Goal: Information Seeking & Learning: Learn about a topic

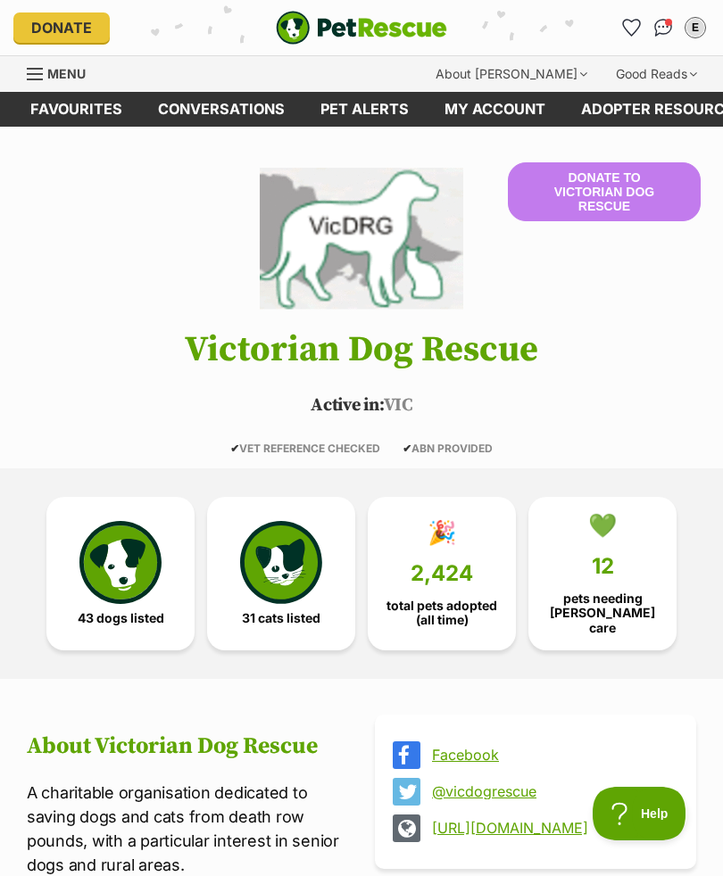
click at [83, 73] on span "Menu" at bounding box center [66, 73] width 38 height 15
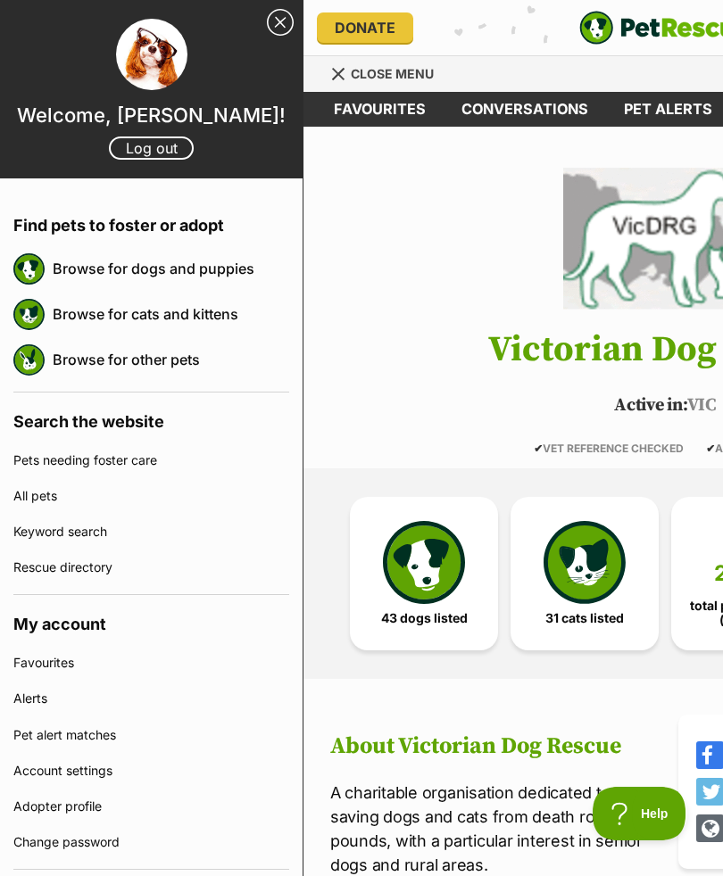
click at [168, 266] on link "Browse for dogs and puppies" at bounding box center [171, 268] width 236 height 37
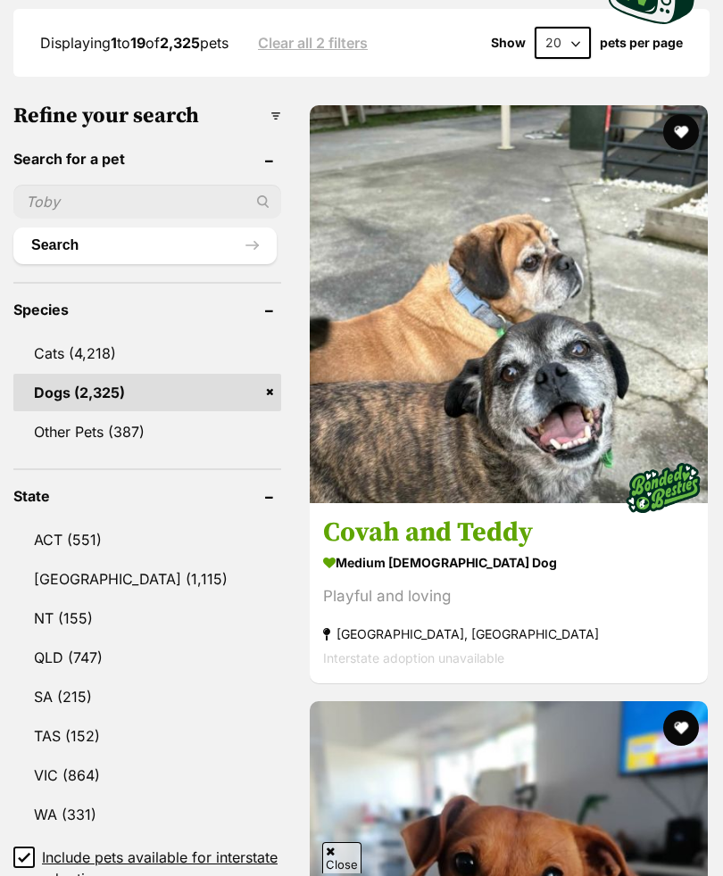
scroll to position [654, 0]
click at [84, 757] on link "VIC (864)" at bounding box center [147, 775] width 268 height 37
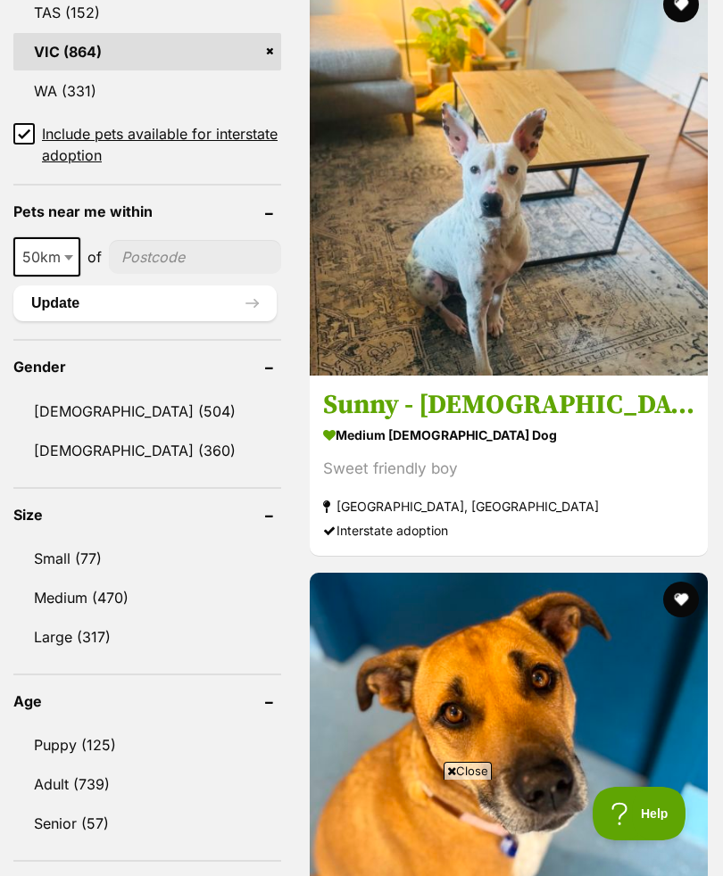
click at [86, 540] on link "Small (77)" at bounding box center [147, 558] width 268 height 37
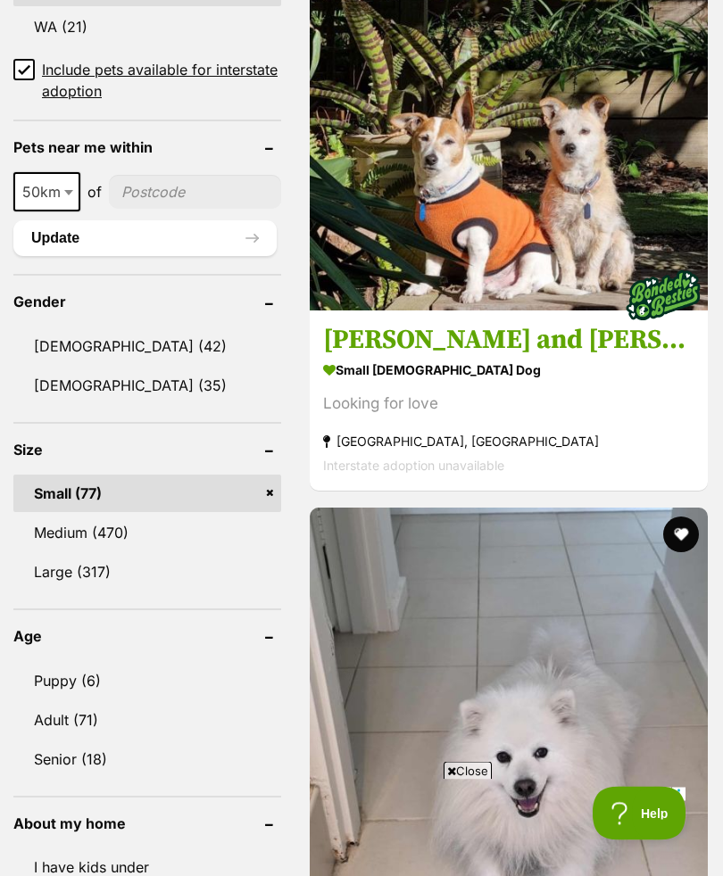
scroll to position [1490, 0]
click at [97, 701] on link "Adult (71)" at bounding box center [147, 719] width 268 height 37
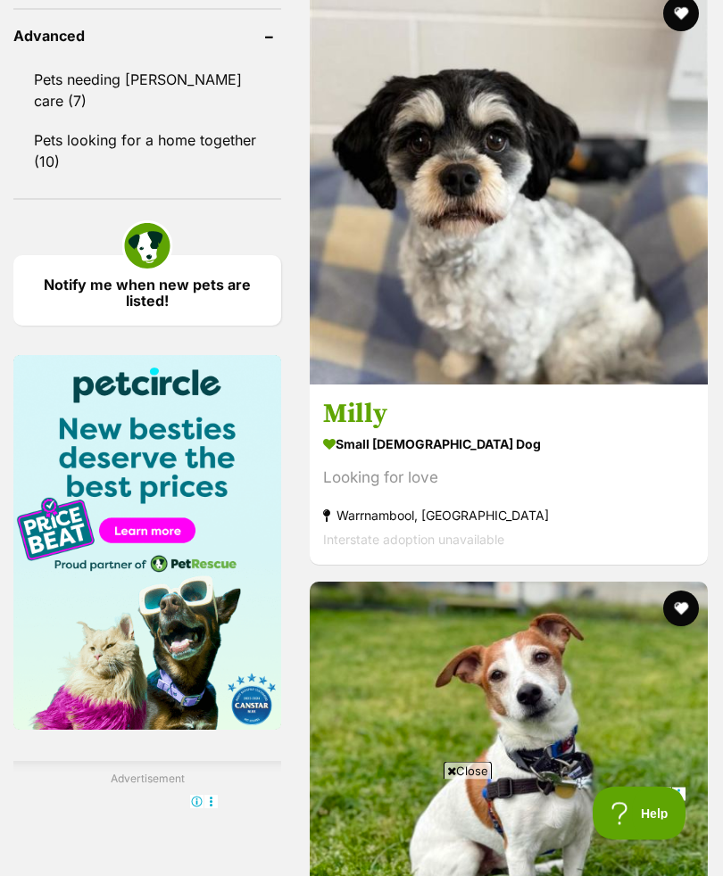
scroll to position [2609, 0]
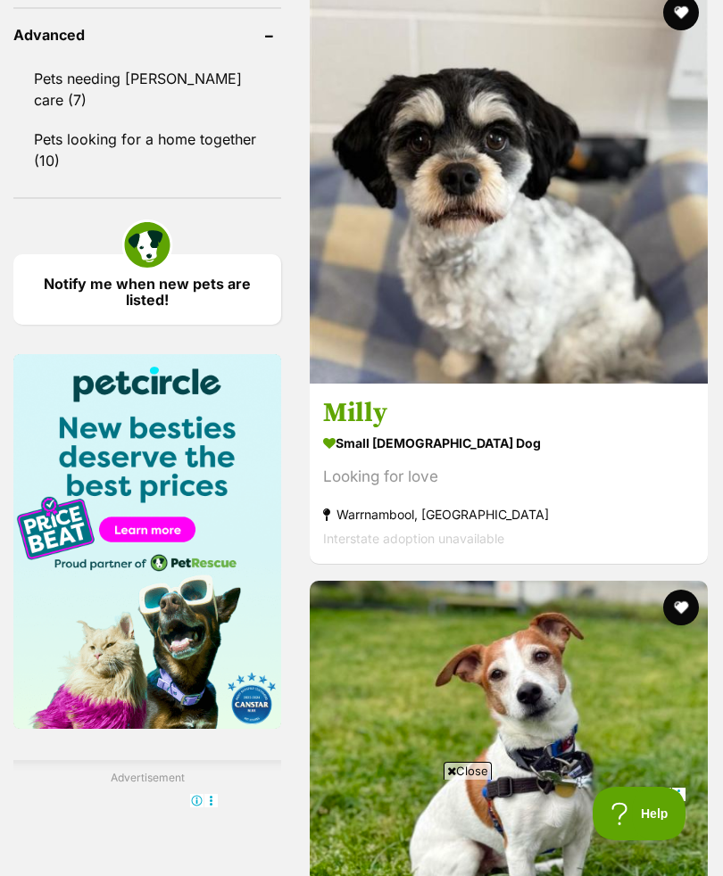
click at [608, 430] on h3 "Milly" at bounding box center [508, 413] width 371 height 34
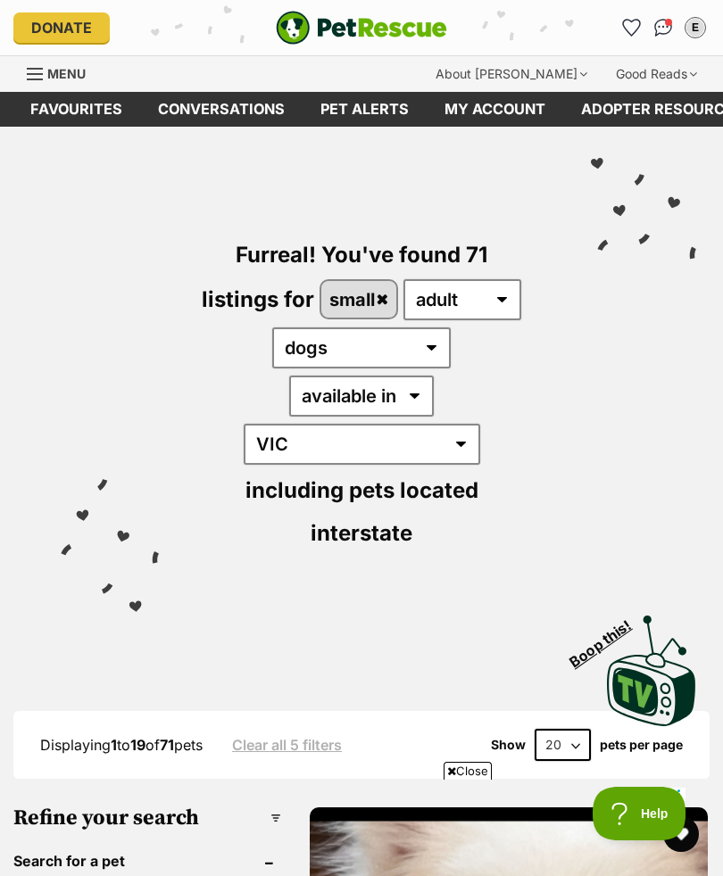
scroll to position [2662, 0]
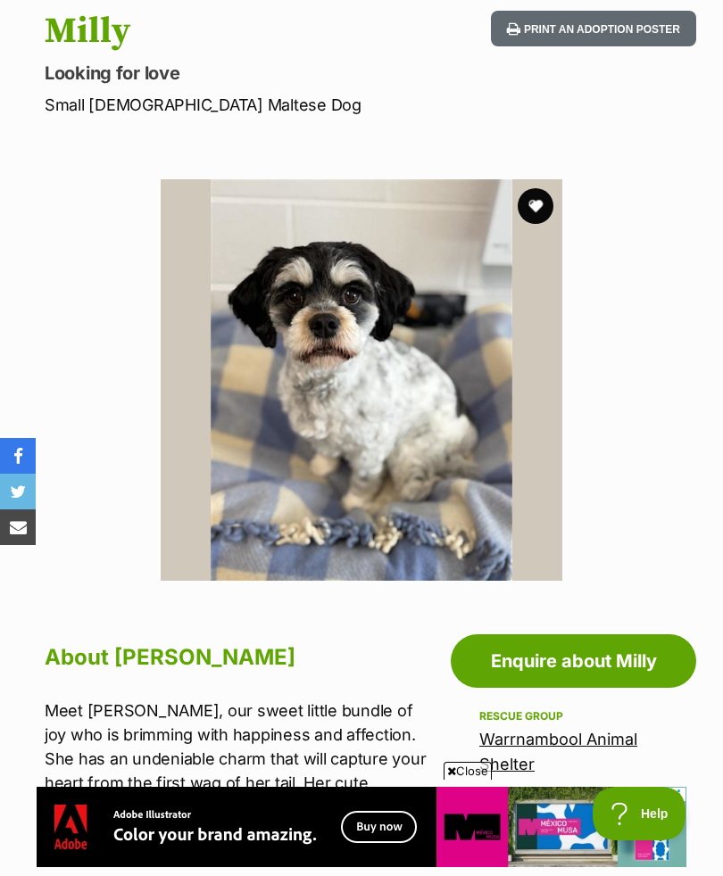
scroll to position [103, 0]
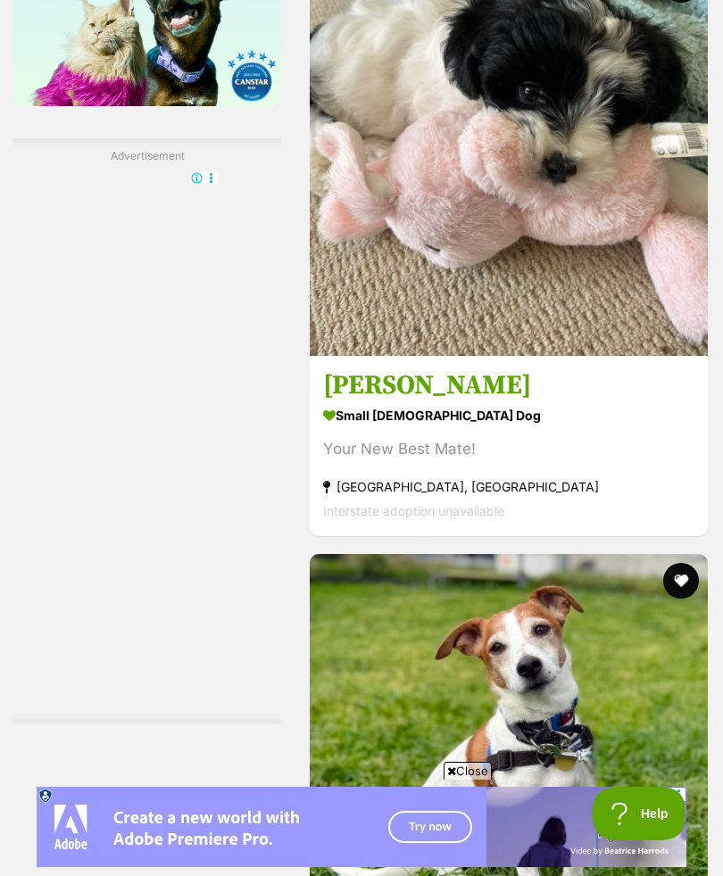
click at [634, 429] on strong "small male Dog" at bounding box center [508, 416] width 371 height 26
click at [634, 403] on h3 "[PERSON_NAME]" at bounding box center [508, 386] width 371 height 34
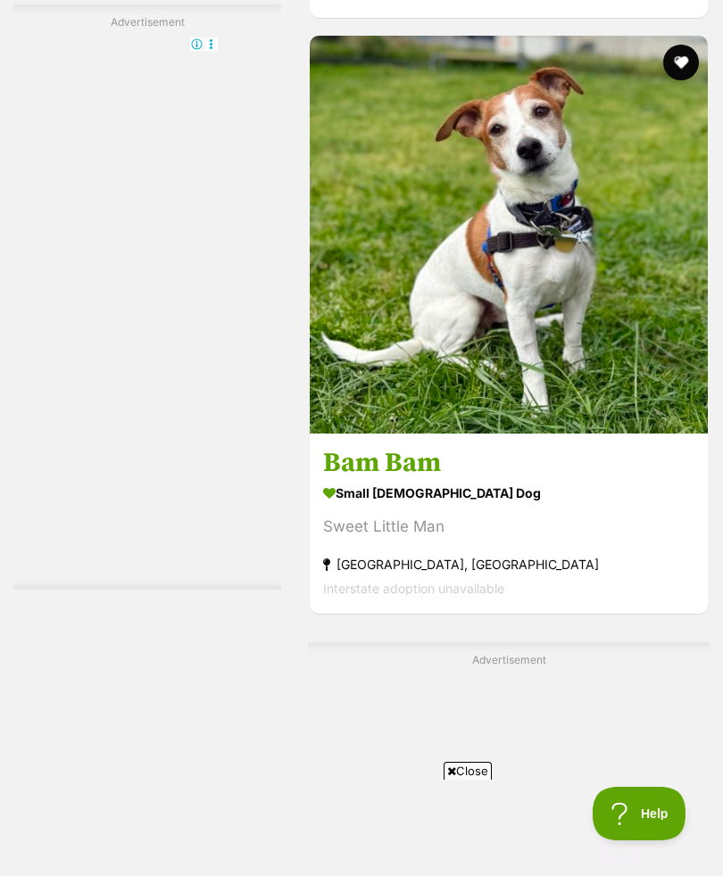
click at [581, 434] on img at bounding box center [509, 235] width 398 height 398
click at [605, 434] on img at bounding box center [509, 235] width 398 height 398
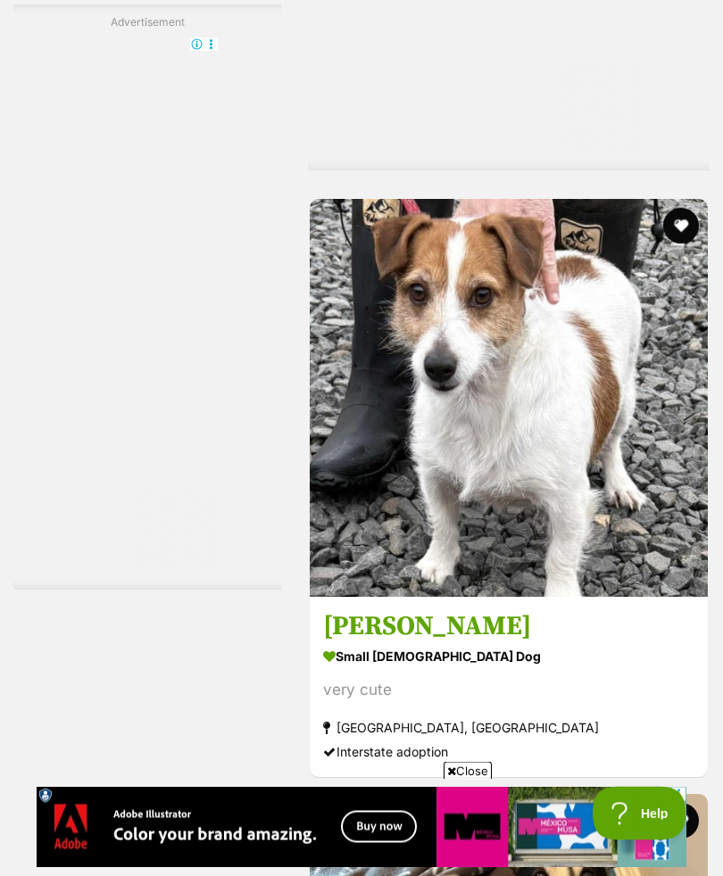
scroll to position [4807, 0]
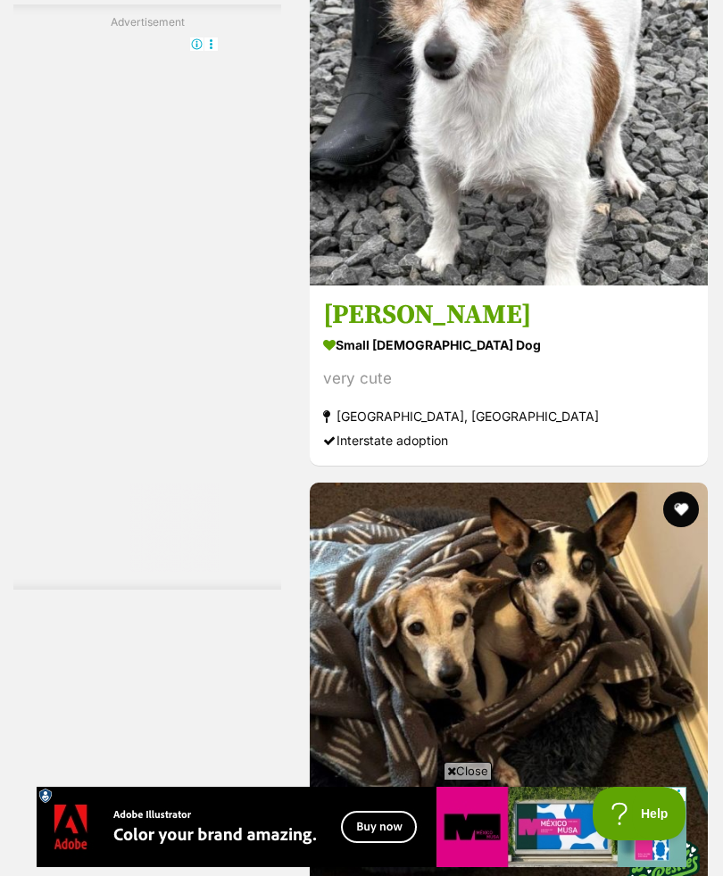
click at [560, 289] on link at bounding box center [509, 280] width 398 height 18
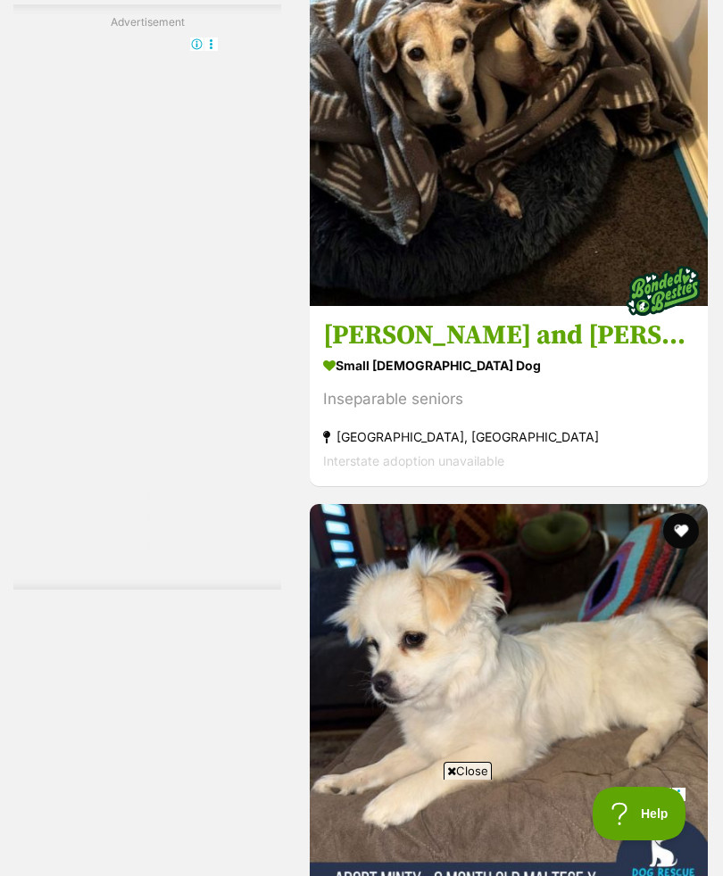
scroll to position [0, 0]
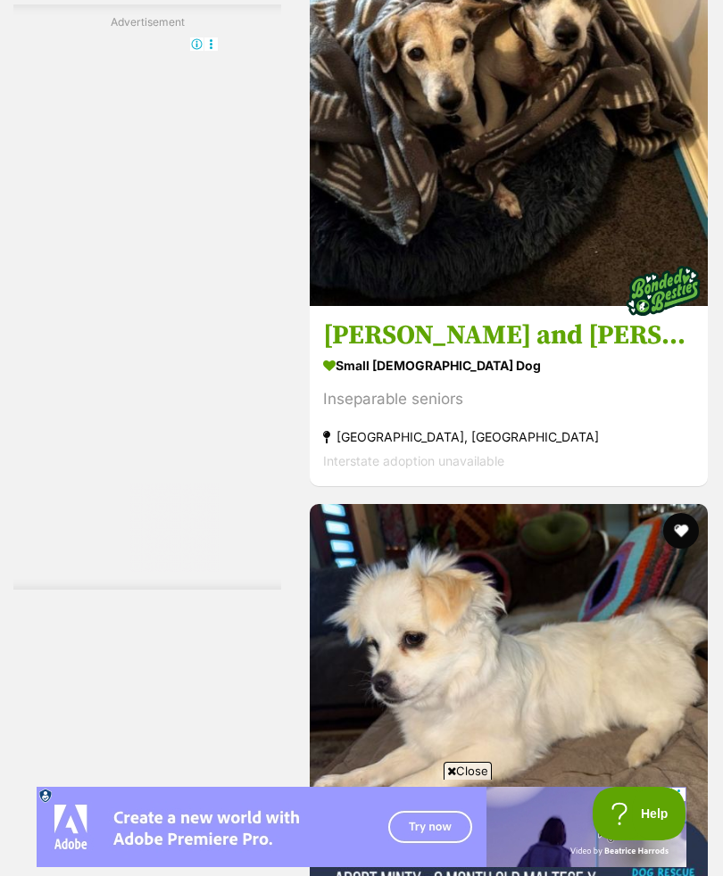
click at [567, 353] on h3 "Ruby and Vincent Silvanus" at bounding box center [508, 336] width 371 height 34
click at [560, 353] on h3 "Ruby and Vincent Silvanus" at bounding box center [508, 336] width 371 height 34
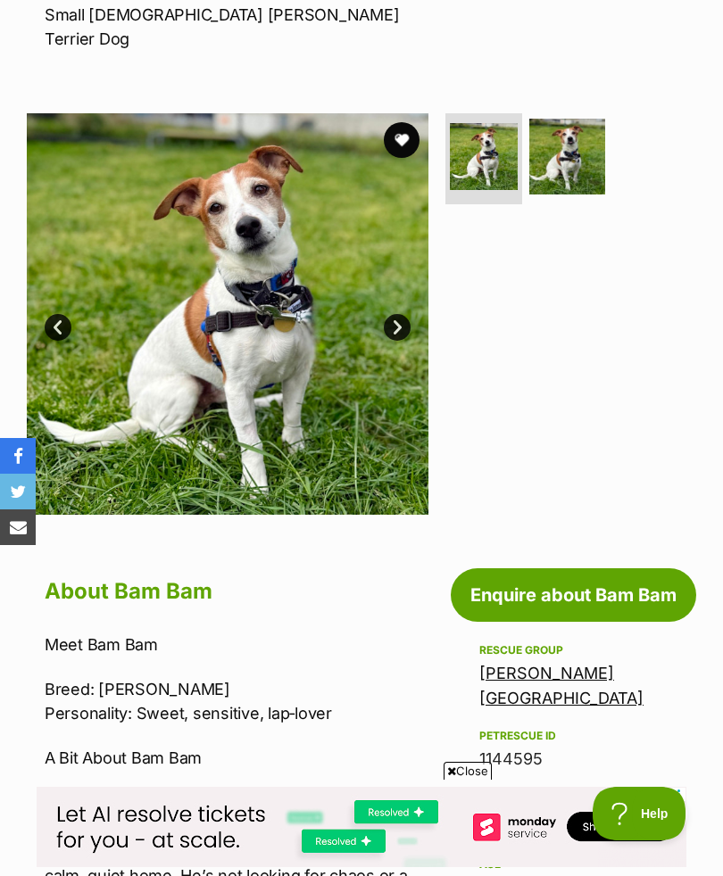
scroll to position [285, 0]
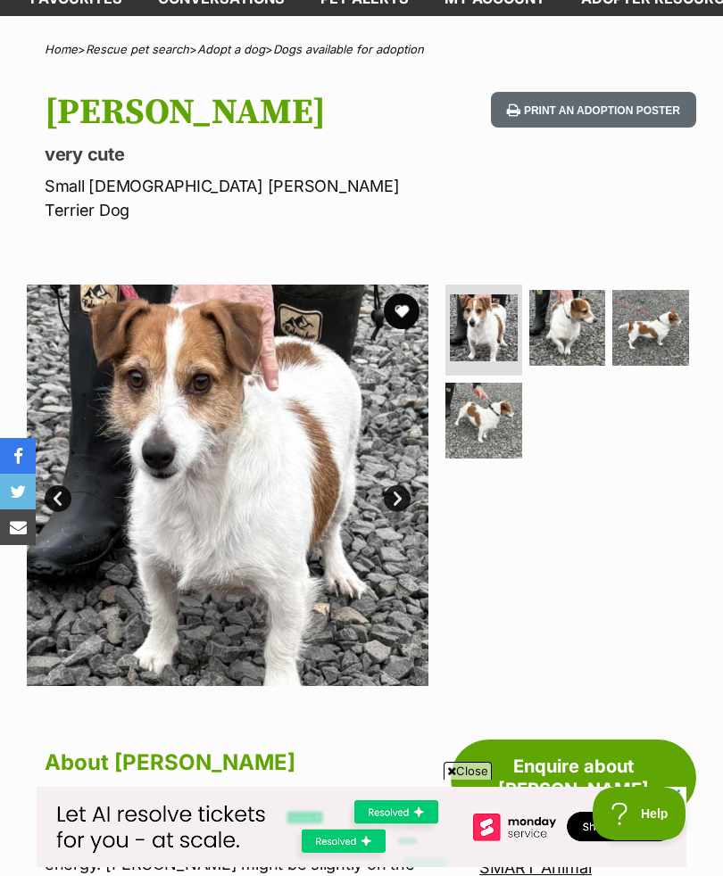
scroll to position [90, 0]
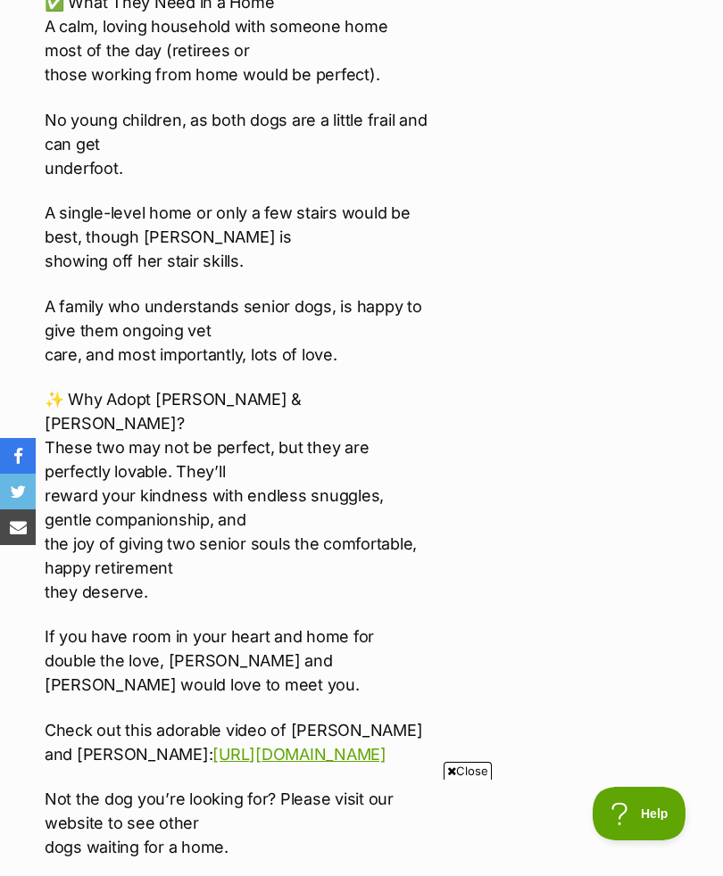
click at [341, 745] on link "https://youtube.com/shorts/8zJydIsY2m0" at bounding box center [298, 754] width 173 height 19
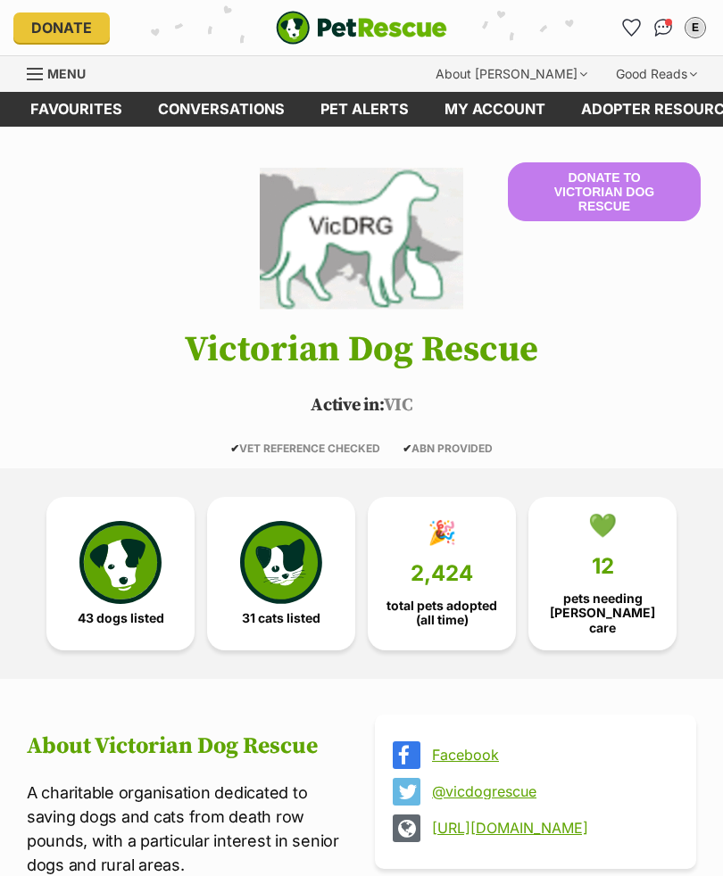
click at [54, 80] on span "Menu" at bounding box center [66, 73] width 38 height 15
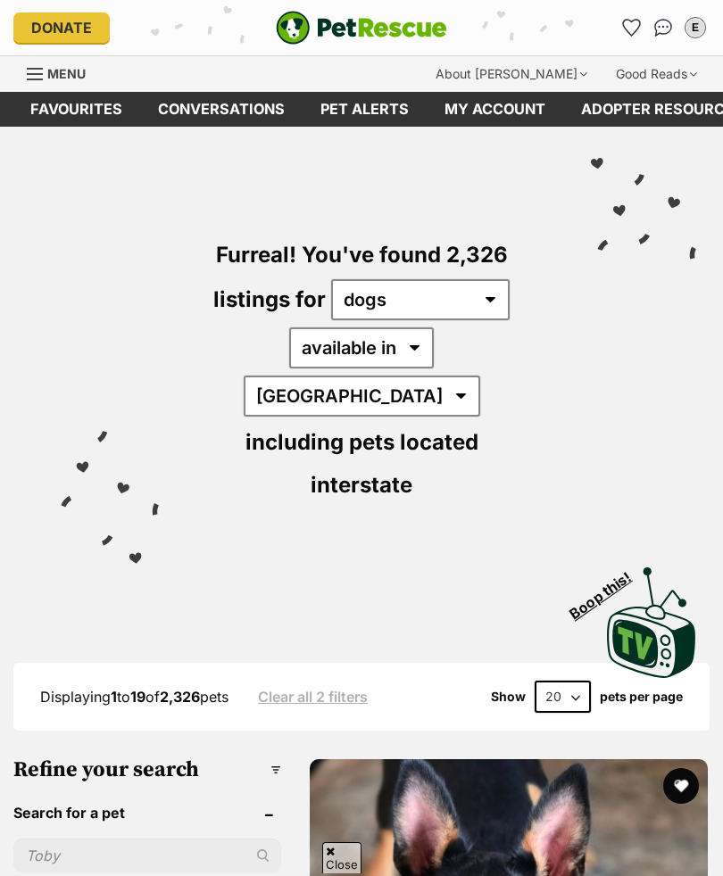
scroll to position [524, 0]
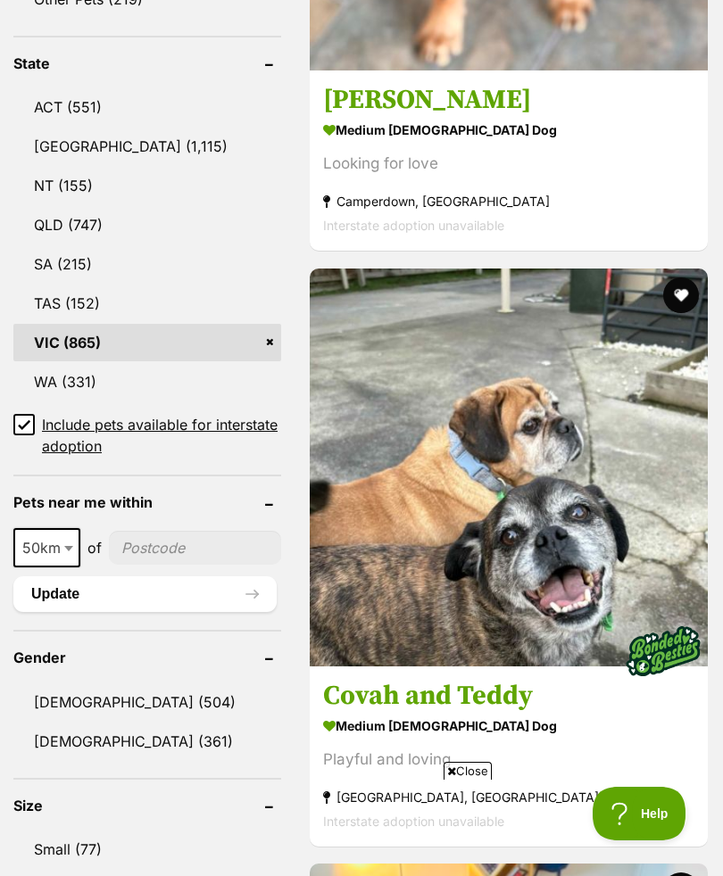
click at [76, 831] on link "Small (77)" at bounding box center [147, 849] width 268 height 37
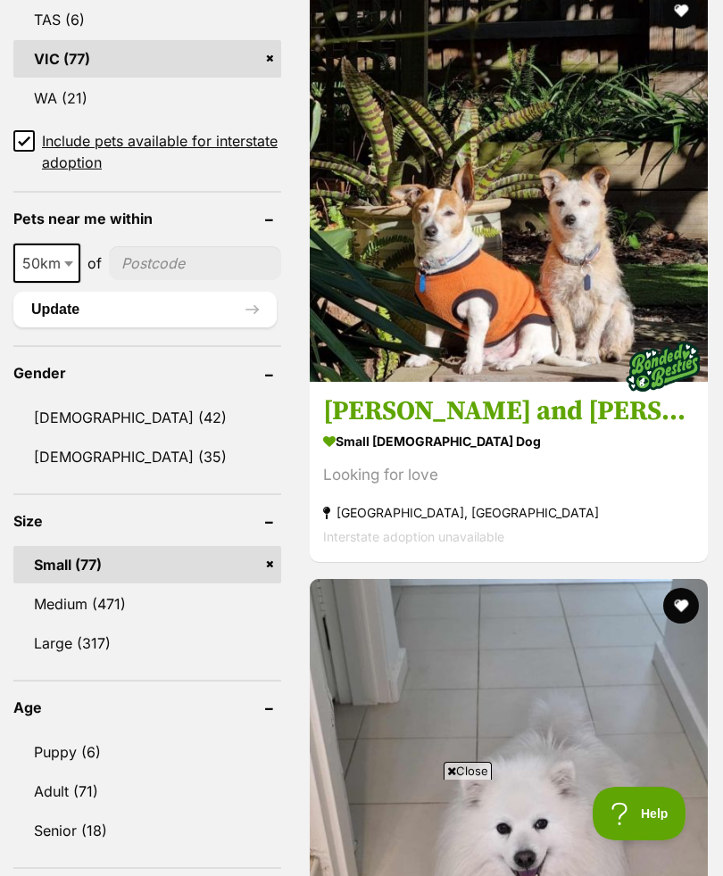
click at [75, 812] on link "Senior (18)" at bounding box center [147, 830] width 268 height 37
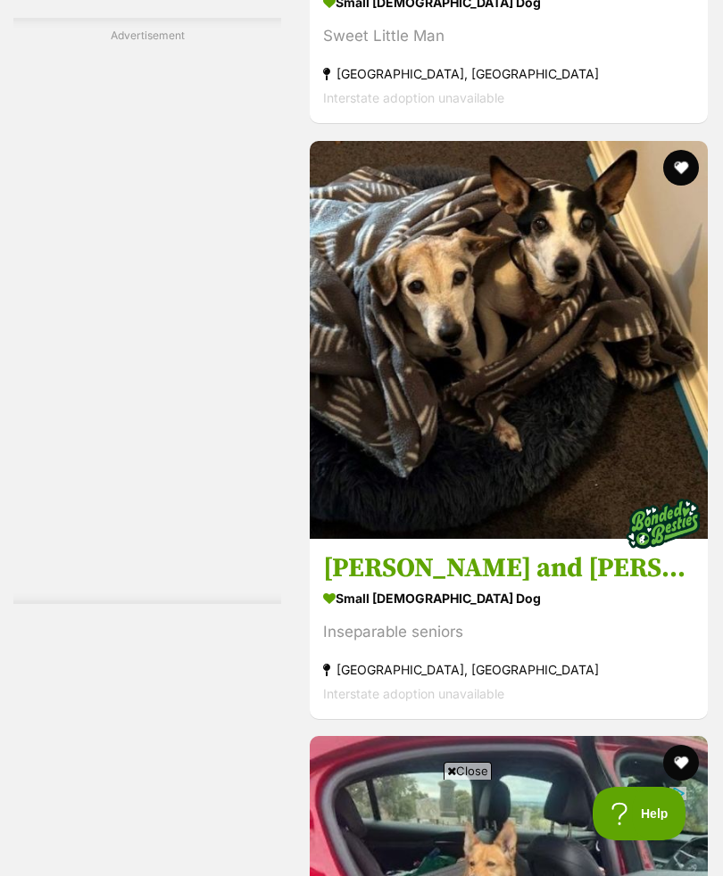
click at [631, 460] on img at bounding box center [509, 340] width 398 height 398
click at [531, 597] on link "[PERSON_NAME] and [PERSON_NAME] small [DEMOGRAPHIC_DATA] Dog Inseparable senior…" at bounding box center [509, 628] width 398 height 181
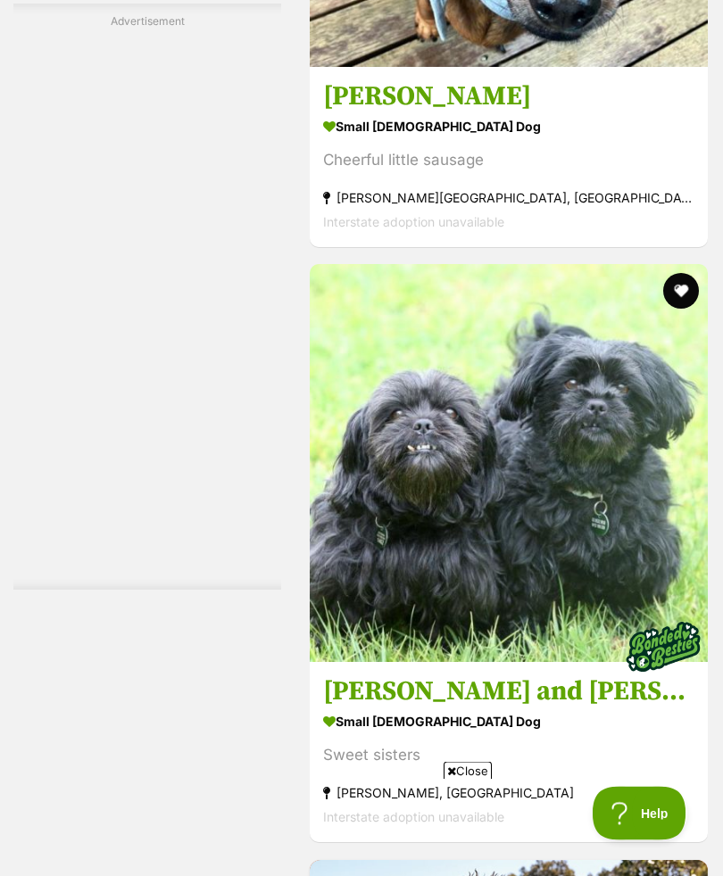
scroll to position [6442, 0]
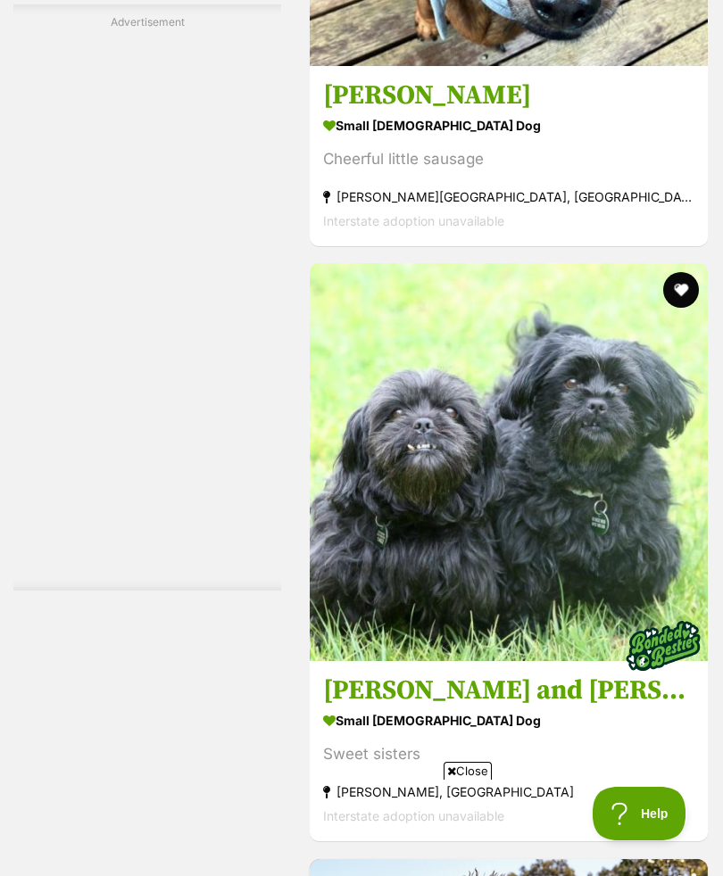
click at [530, 233] on section "small [DEMOGRAPHIC_DATA] Dog Cheerful little sausage [PERSON_NAME][GEOGRAPHIC_D…" at bounding box center [508, 172] width 371 height 120
click at [543, 171] on div "Cheerful little sausage" at bounding box center [508, 159] width 371 height 24
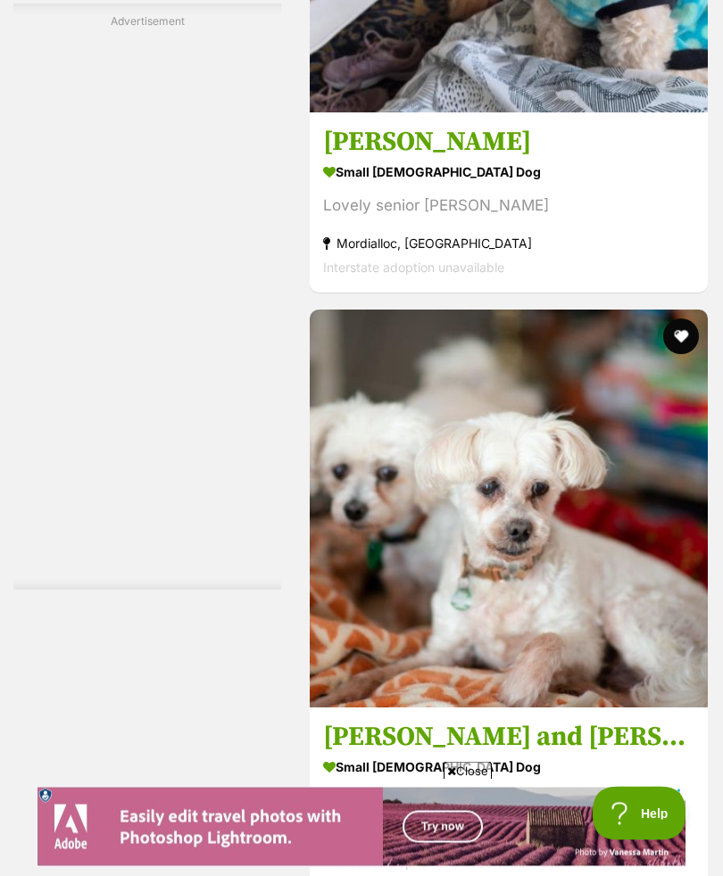
scroll to position [9503, 0]
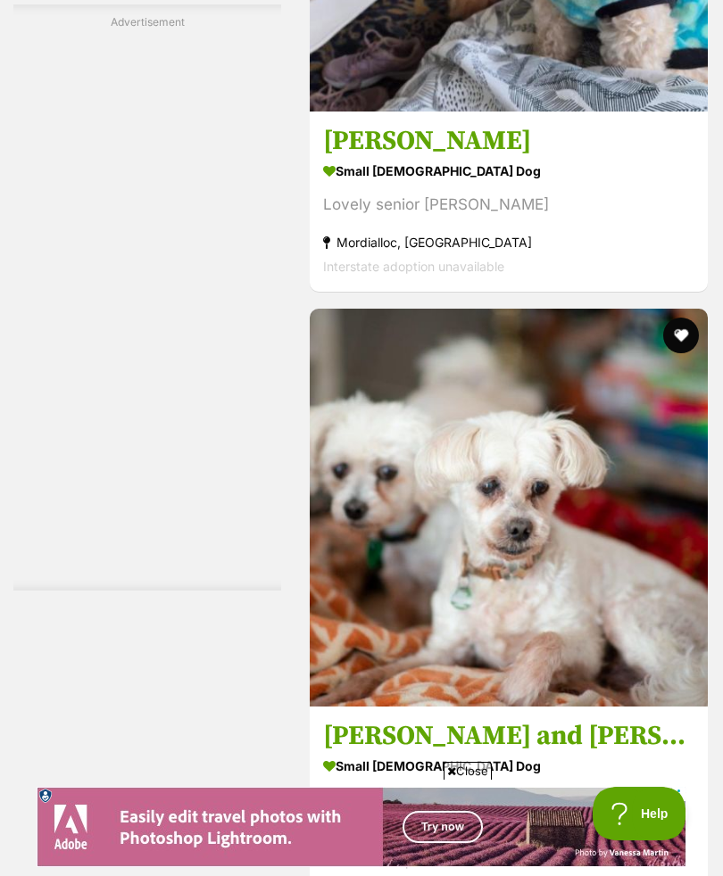
click at [670, 158] on h3 "[PERSON_NAME]" at bounding box center [508, 141] width 371 height 34
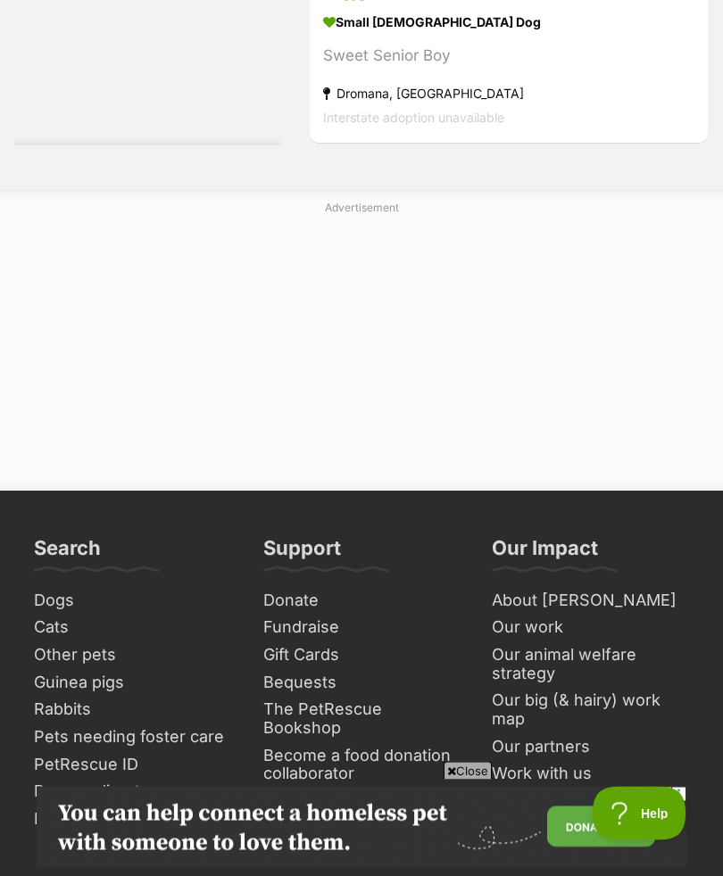
scroll to position [12630, 0]
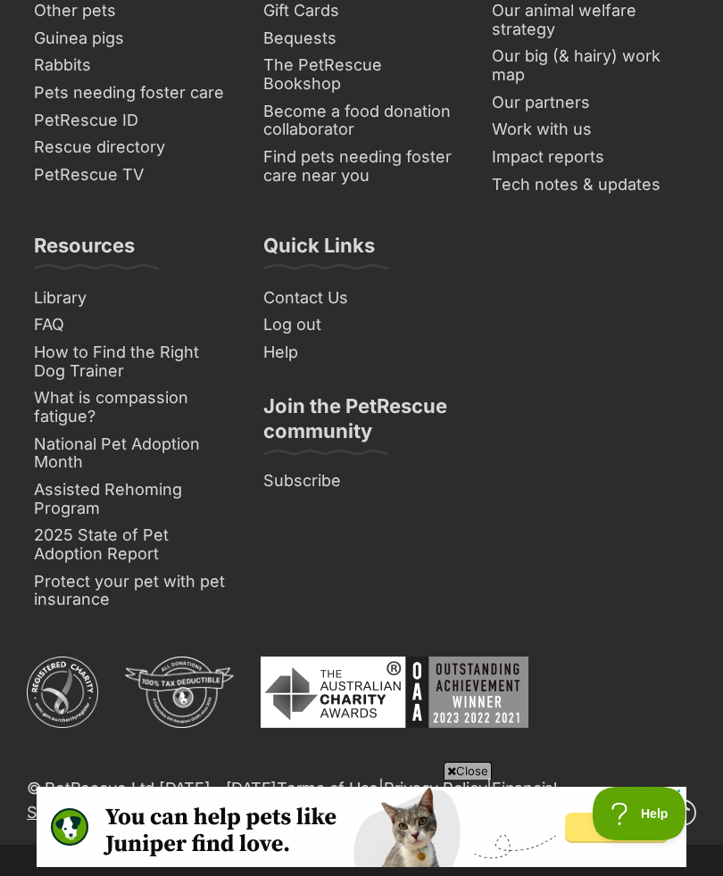
scroll to position [0, 0]
click at [312, 875] on div "Close" at bounding box center [362, 827] width 650 height 98
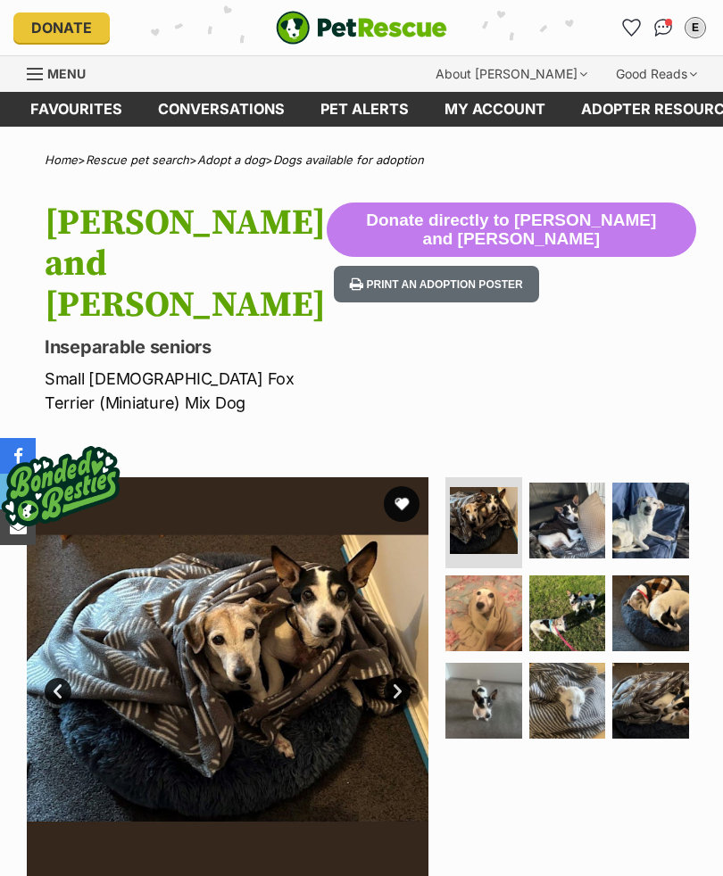
click at [510, 492] on img at bounding box center [484, 521] width 68 height 68
click at [666, 487] on img at bounding box center [650, 521] width 77 height 77
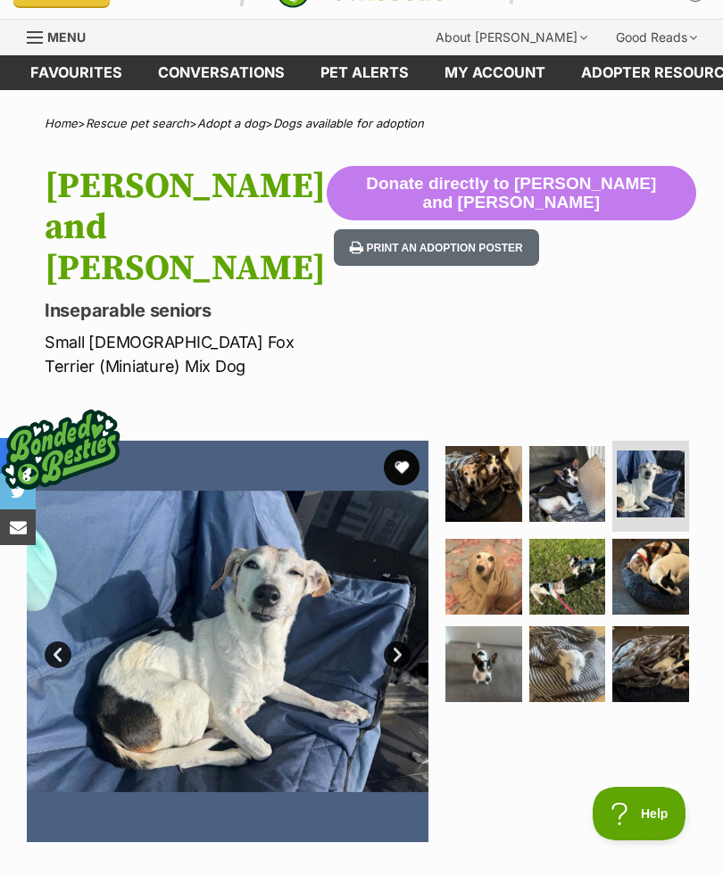
click at [411, 605] on img at bounding box center [228, 642] width 402 height 402
click at [687, 544] on img at bounding box center [650, 577] width 77 height 77
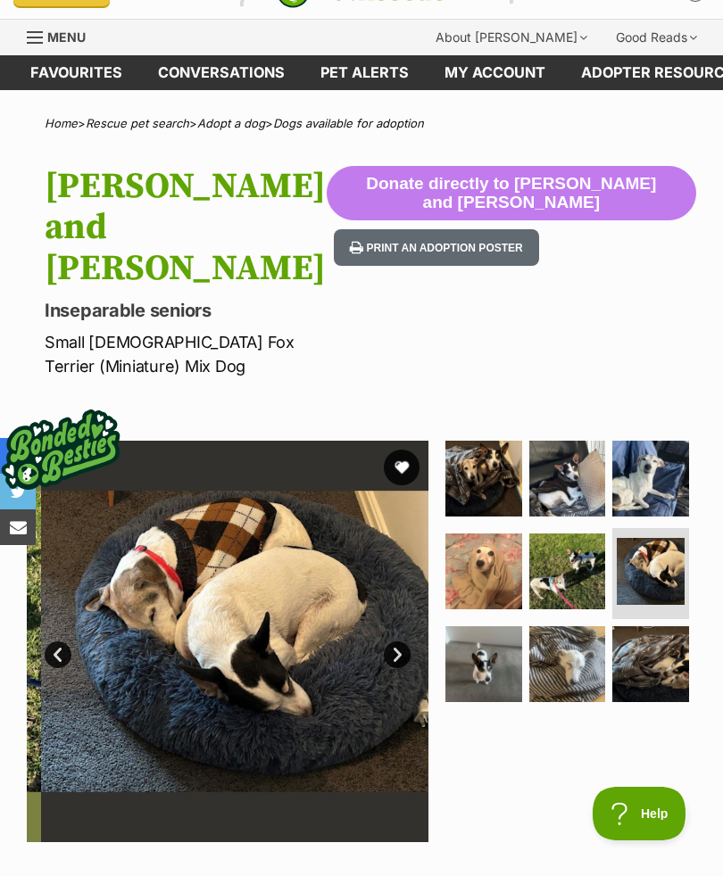
click at [677, 643] on img at bounding box center [650, 664] width 77 height 77
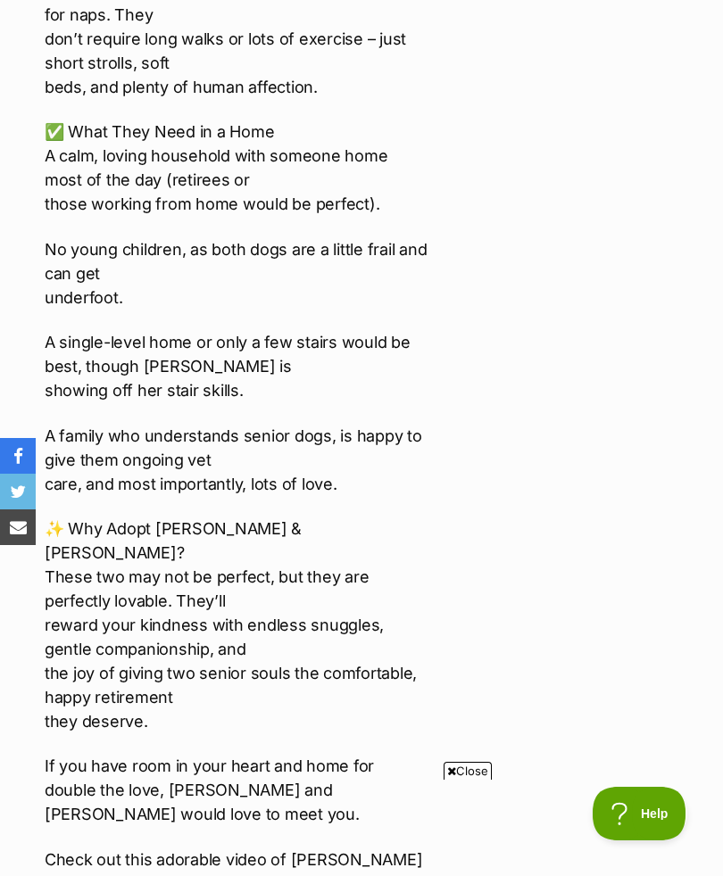
scroll to position [4807, 0]
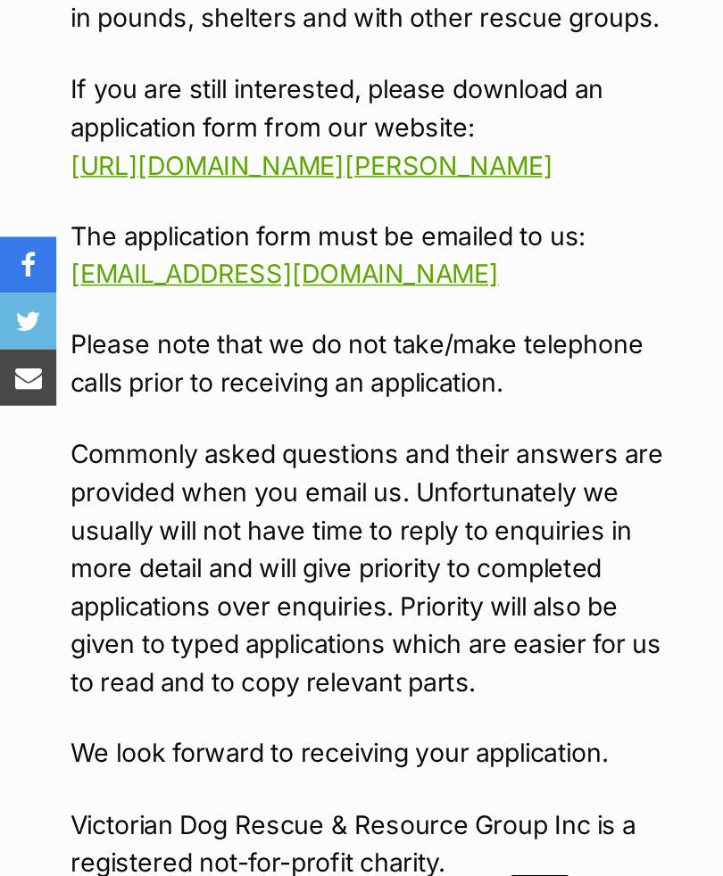
click at [412, 494] on p "Please note that we do not take/make telephone calls prior to receiving an appl…" at bounding box center [237, 518] width 384 height 48
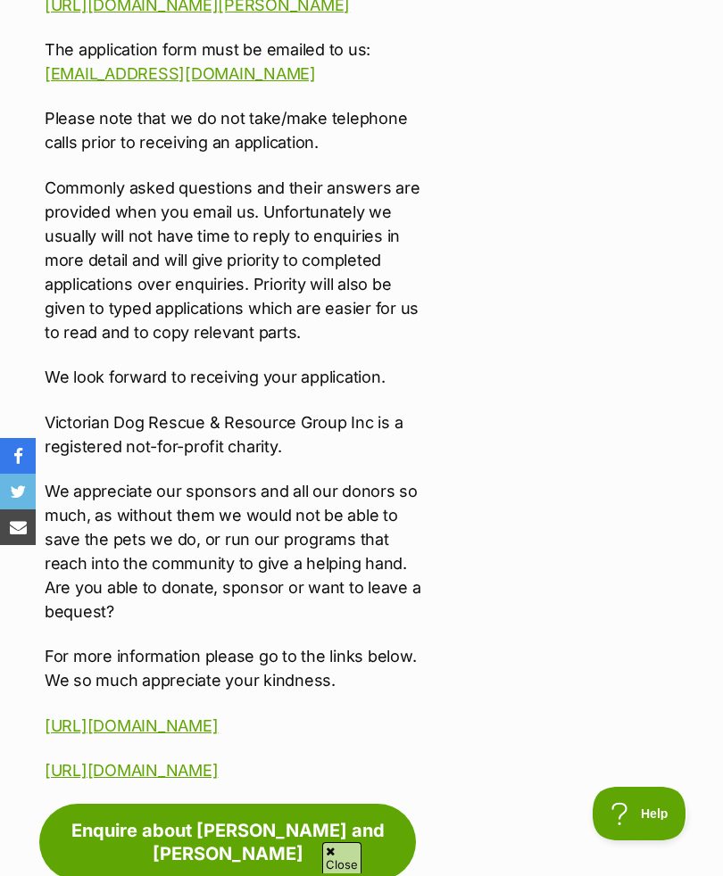
scroll to position [5162, 0]
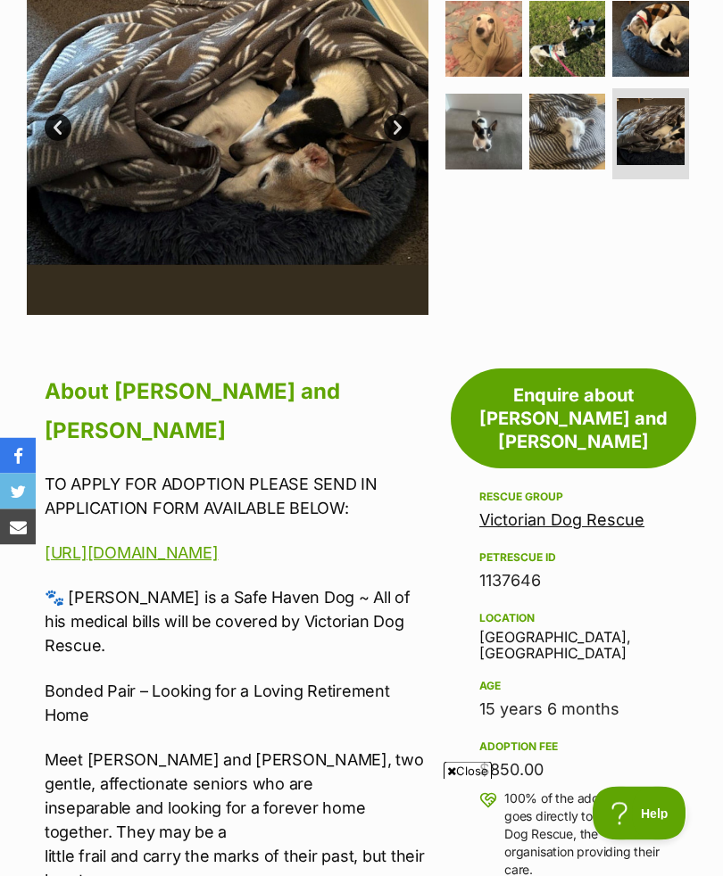
scroll to position [257, 0]
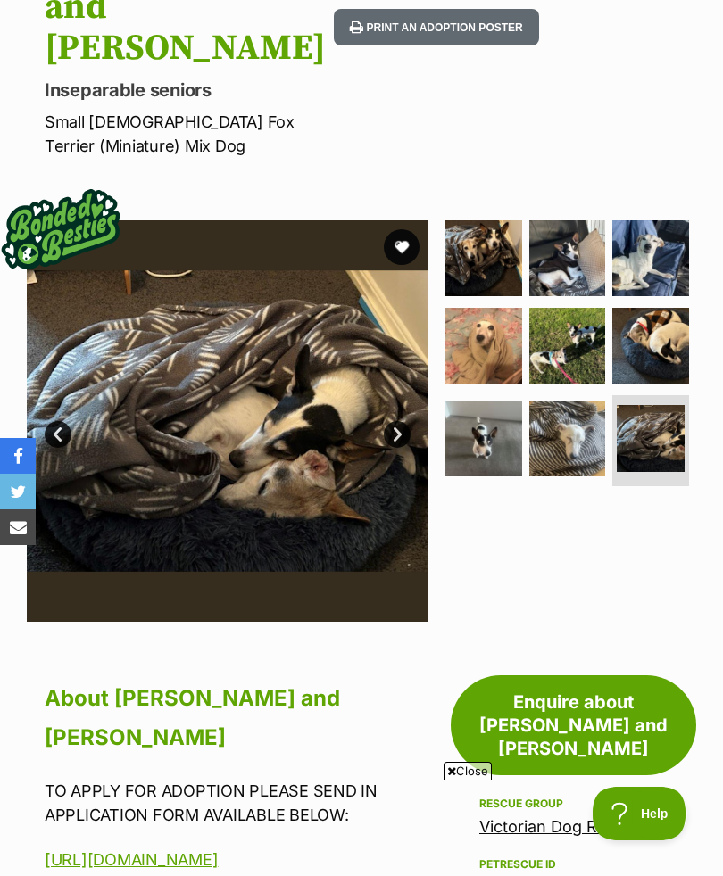
click at [679, 220] on img at bounding box center [650, 258] width 77 height 77
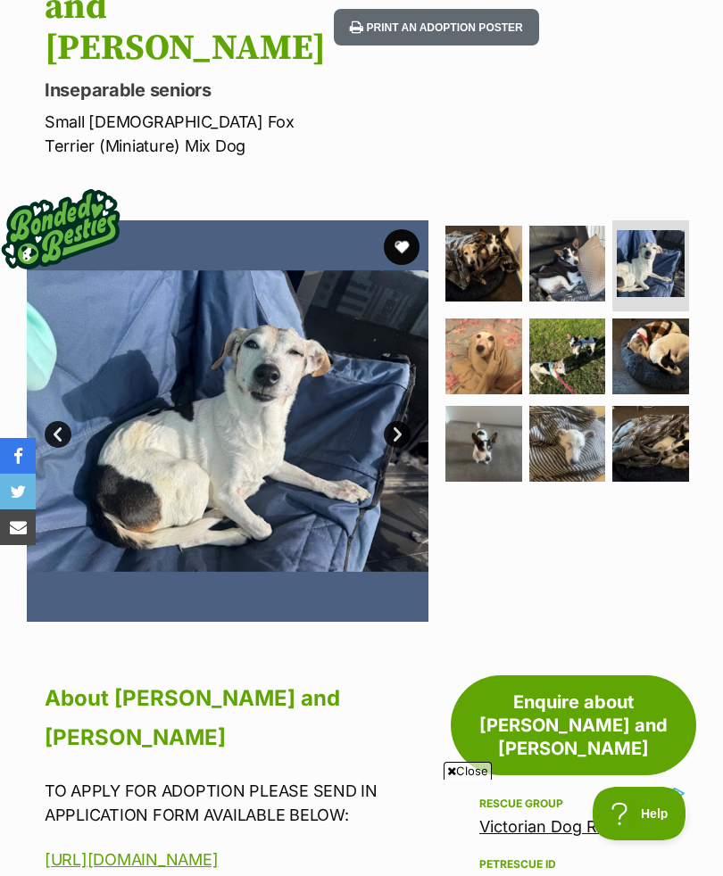
scroll to position [0, 0]
click at [596, 226] on img at bounding box center [567, 264] width 77 height 77
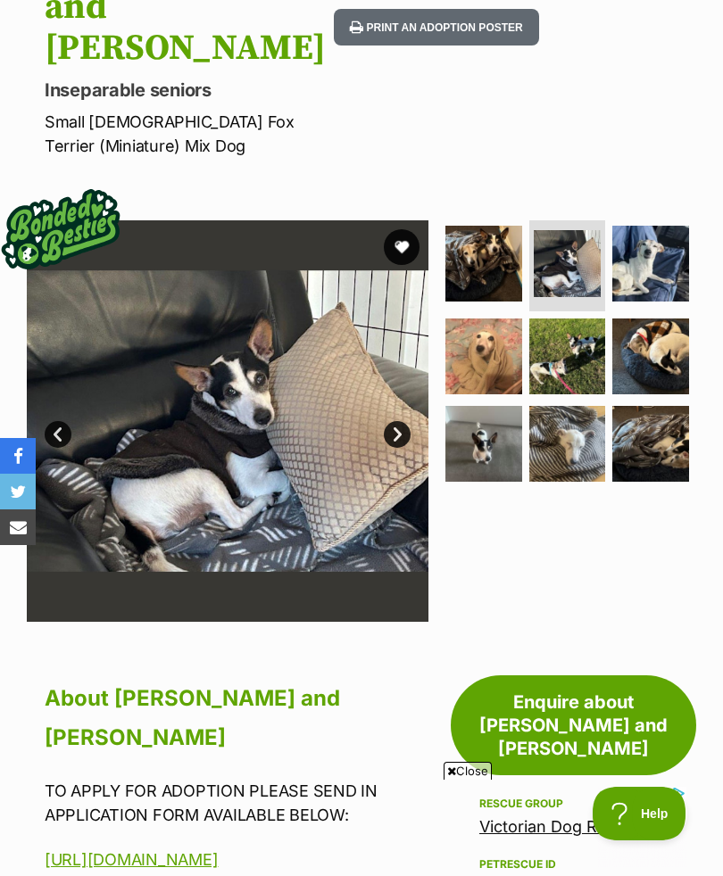
click at [510, 319] on img at bounding box center [483, 357] width 77 height 77
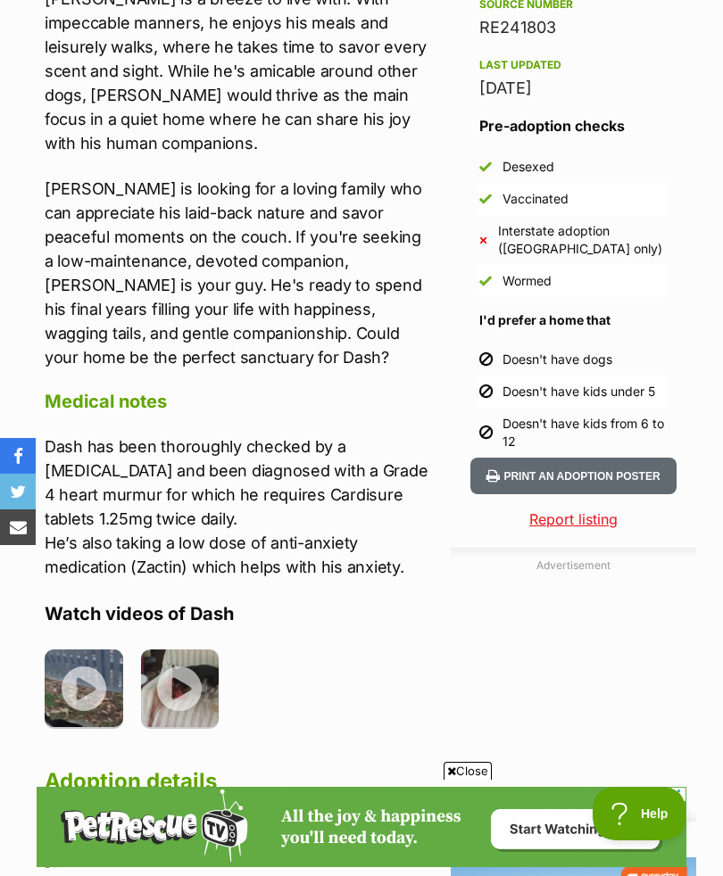
click at [191, 650] on img at bounding box center [180, 689] width 79 height 79
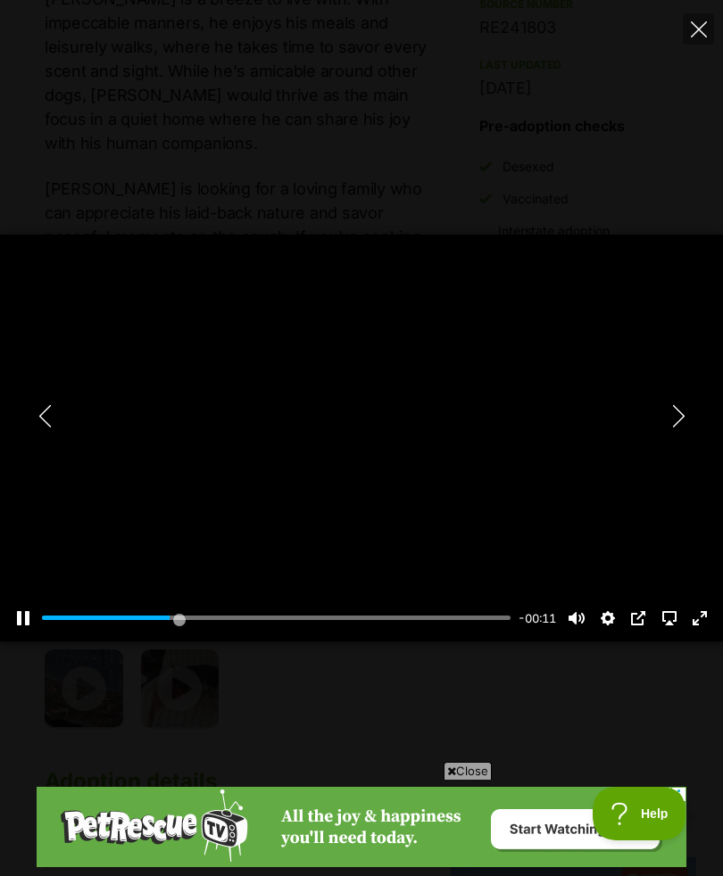
type input "29.27"
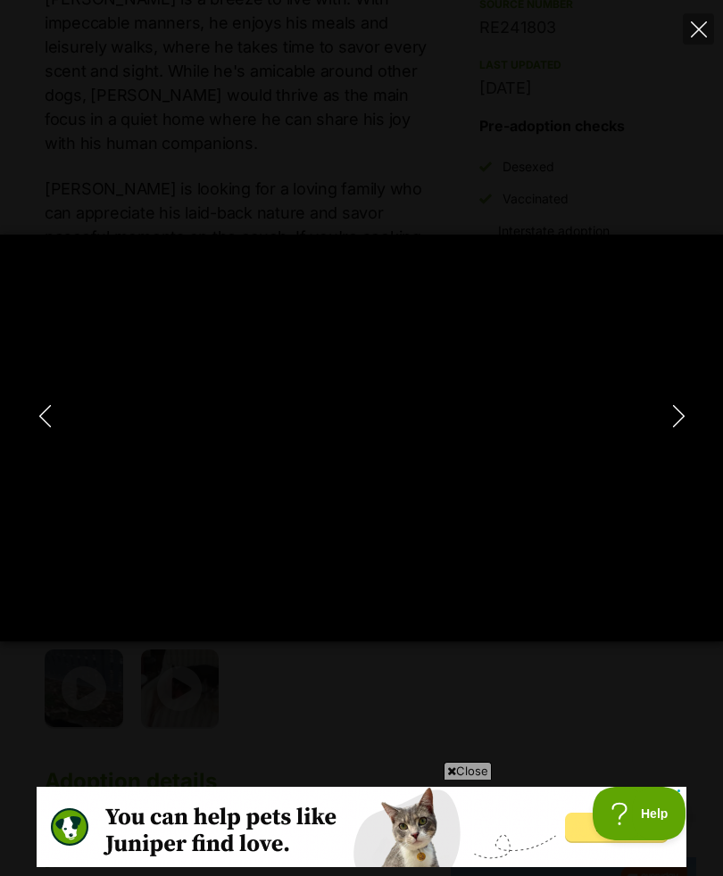
type input "100"
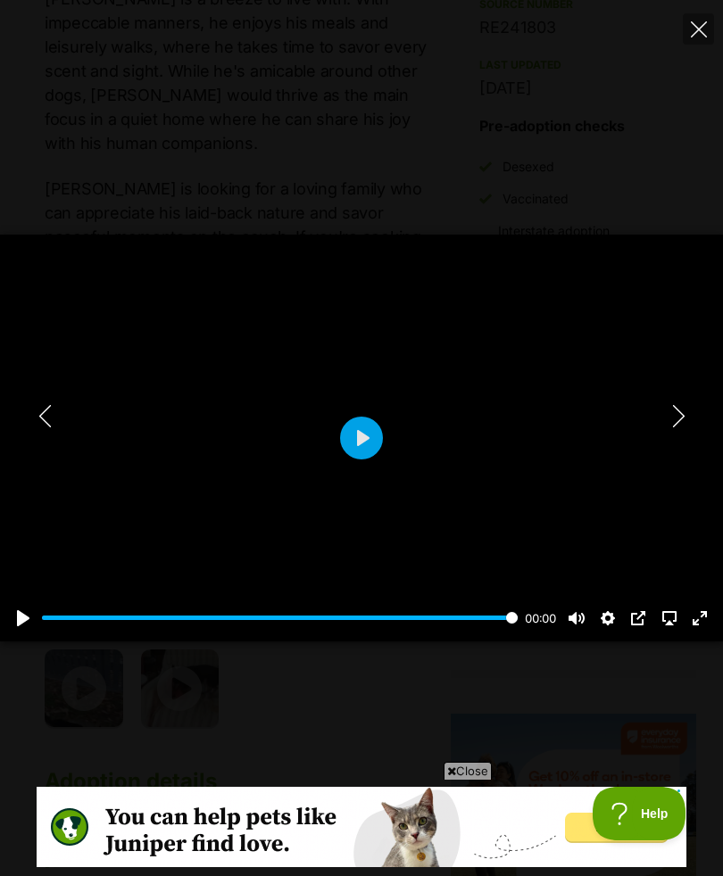
click at [690, 439] on button "Next" at bounding box center [678, 416] width 36 height 45
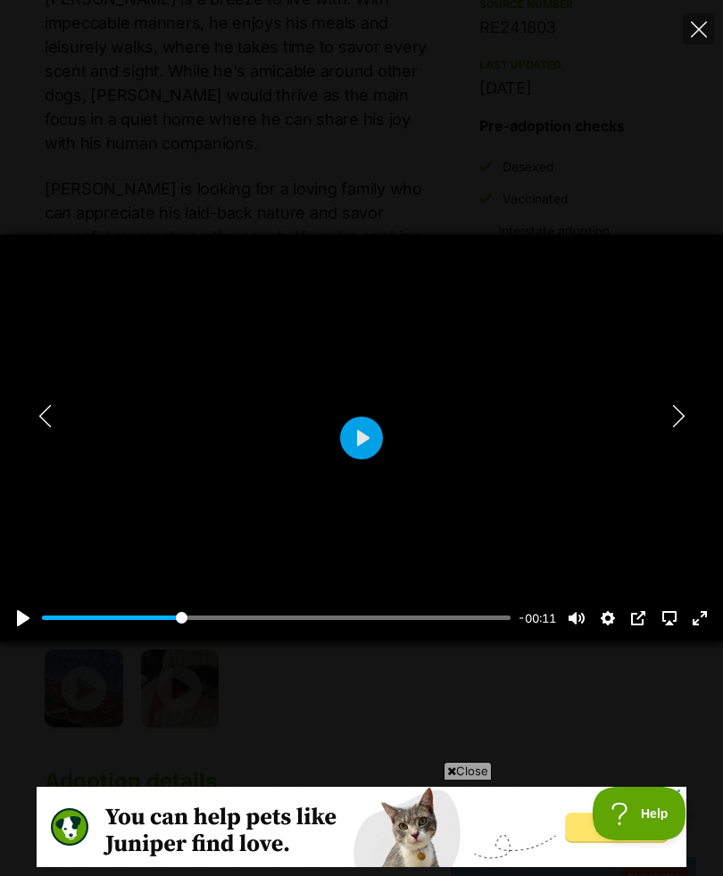
click at [690, 432] on button "Next" at bounding box center [678, 416] width 36 height 45
type input "32.85"
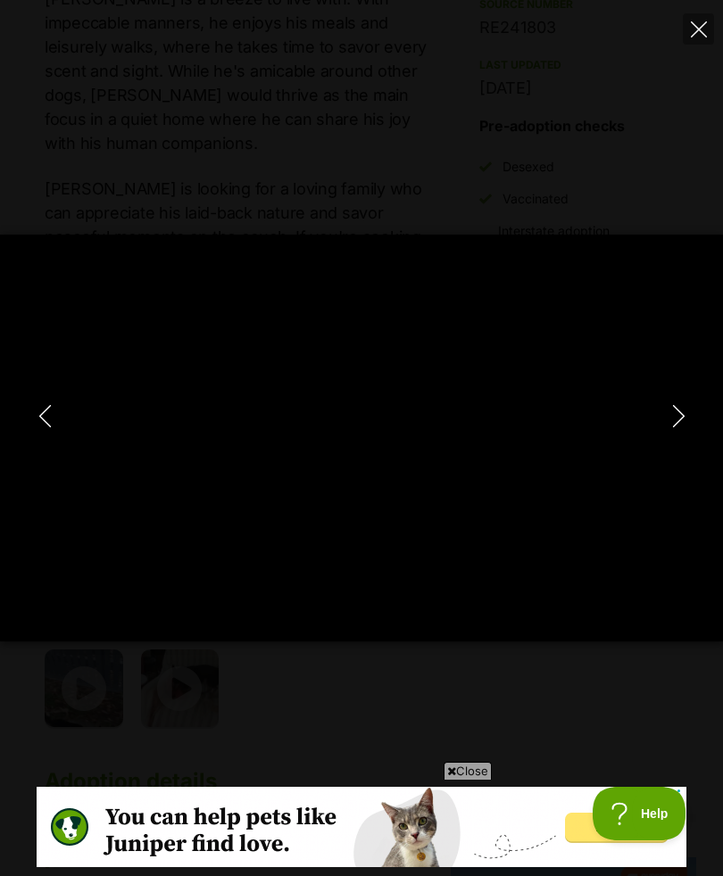
click at [690, 439] on button "Next" at bounding box center [678, 416] width 36 height 45
type input "0"
type input "100"
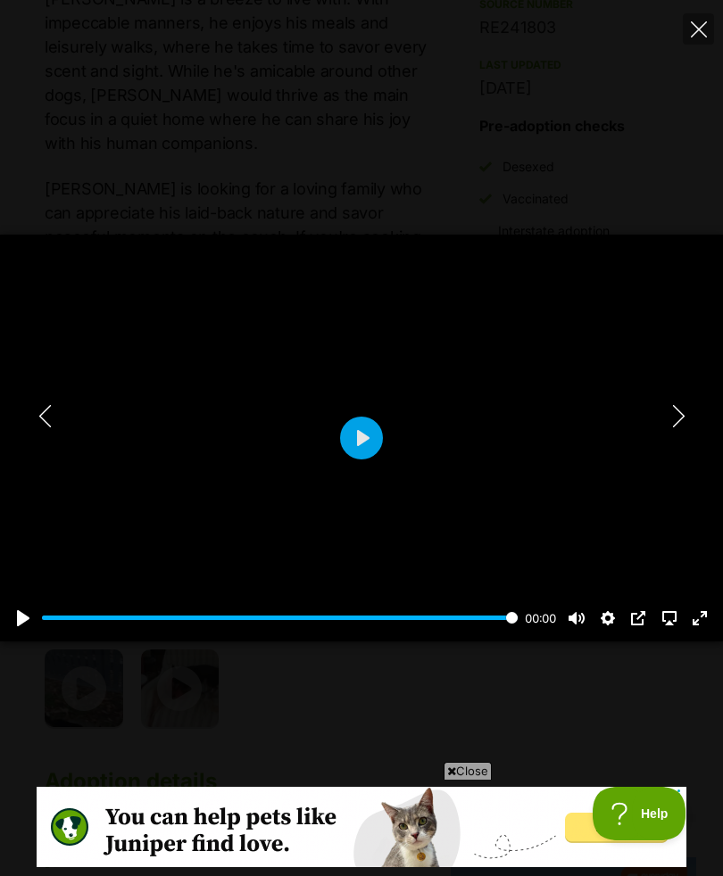
click at [644, 497] on div at bounding box center [361, 438] width 723 height 407
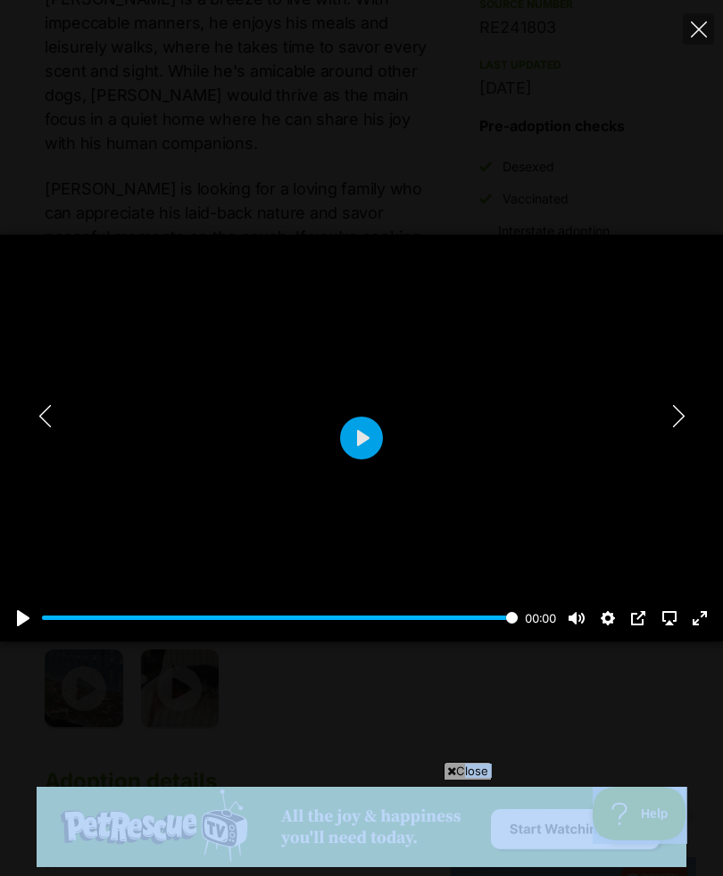
click at [684, 439] on button "Next" at bounding box center [678, 416] width 36 height 45
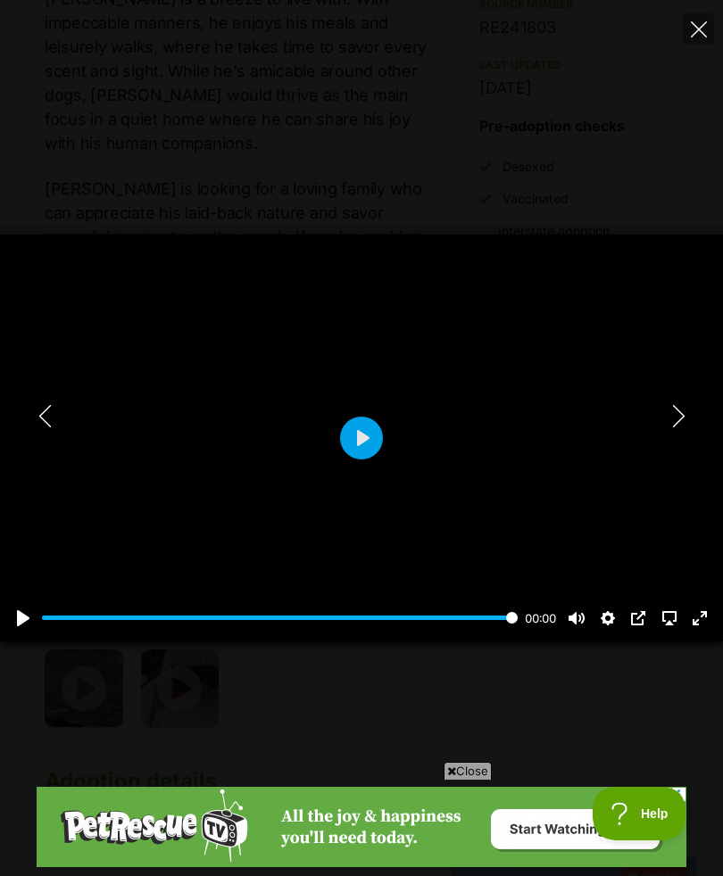
type input "45.98"
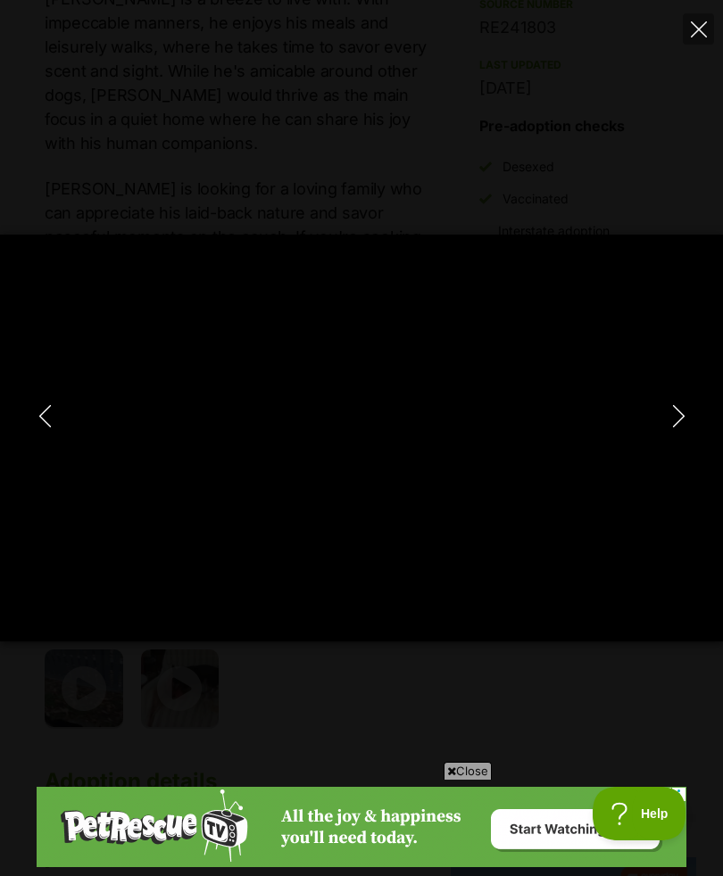
type input "100"
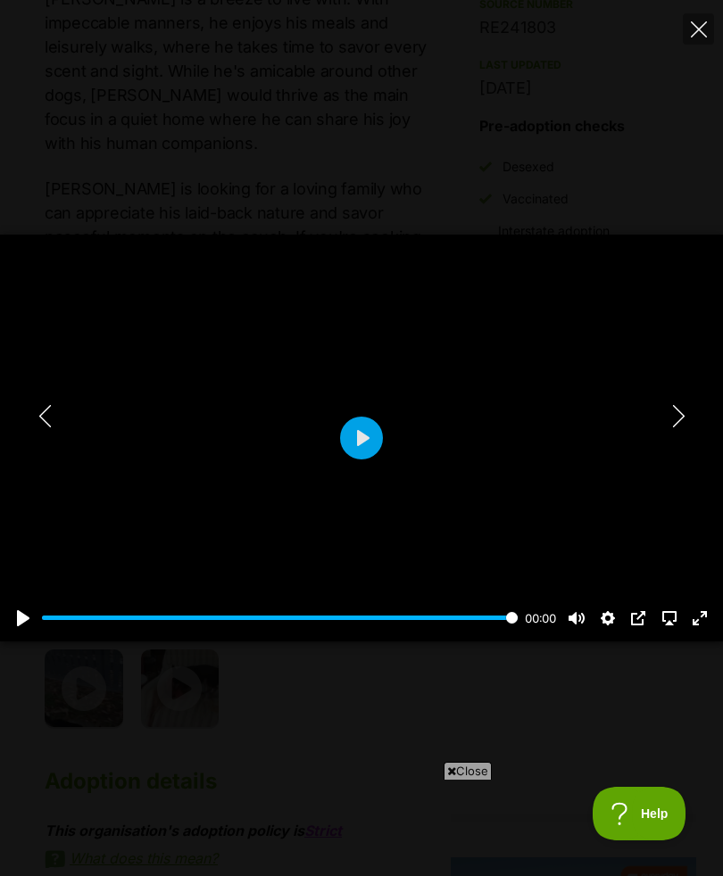
click at [703, 42] on button "Close" at bounding box center [698, 28] width 31 height 31
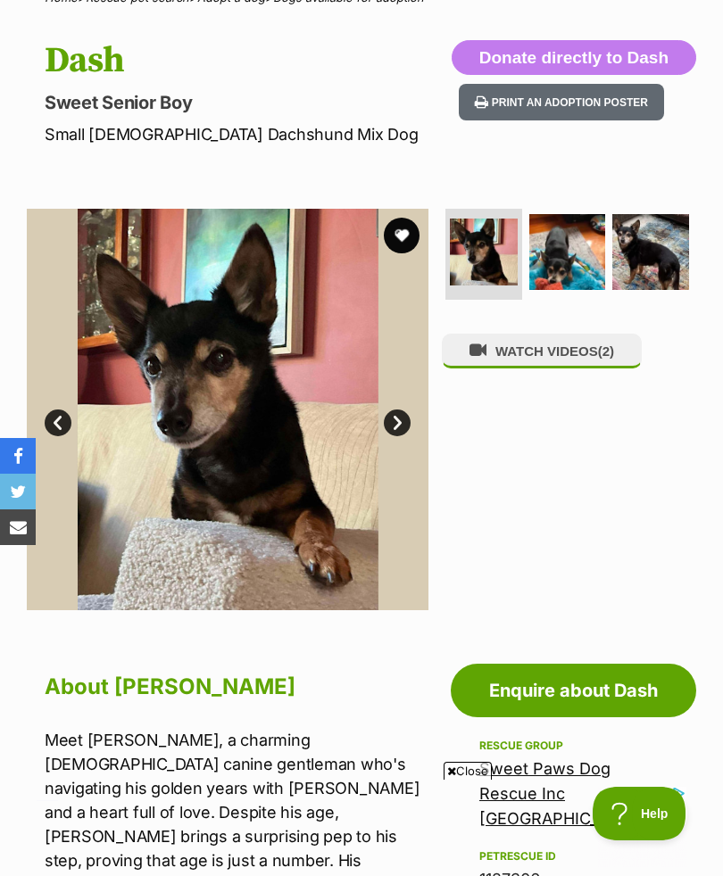
click at [516, 257] on img at bounding box center [484, 253] width 68 height 68
click at [602, 256] on img at bounding box center [567, 252] width 77 height 77
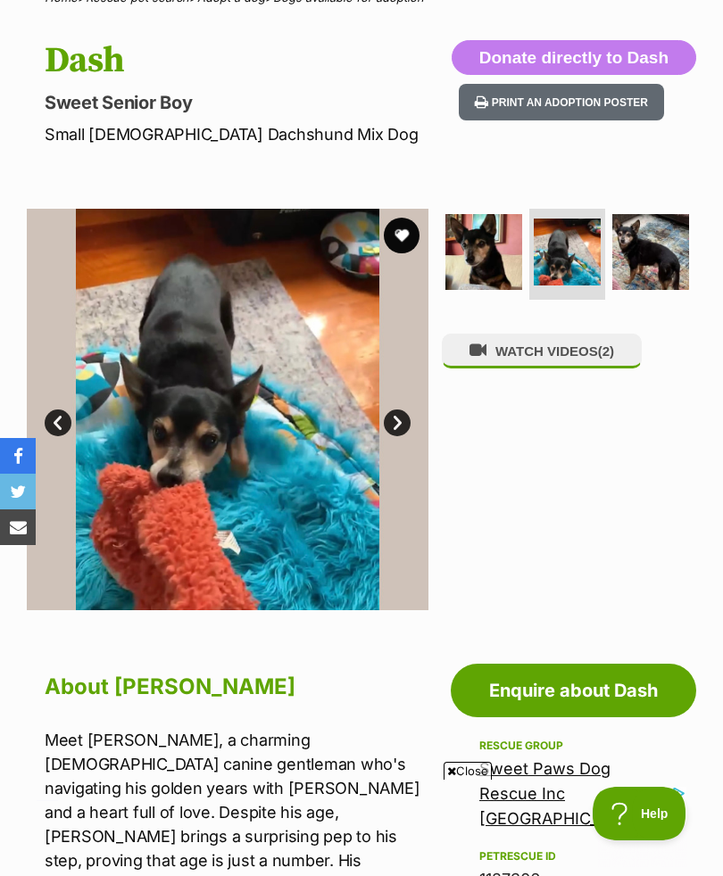
click at [664, 271] on img at bounding box center [650, 252] width 77 height 77
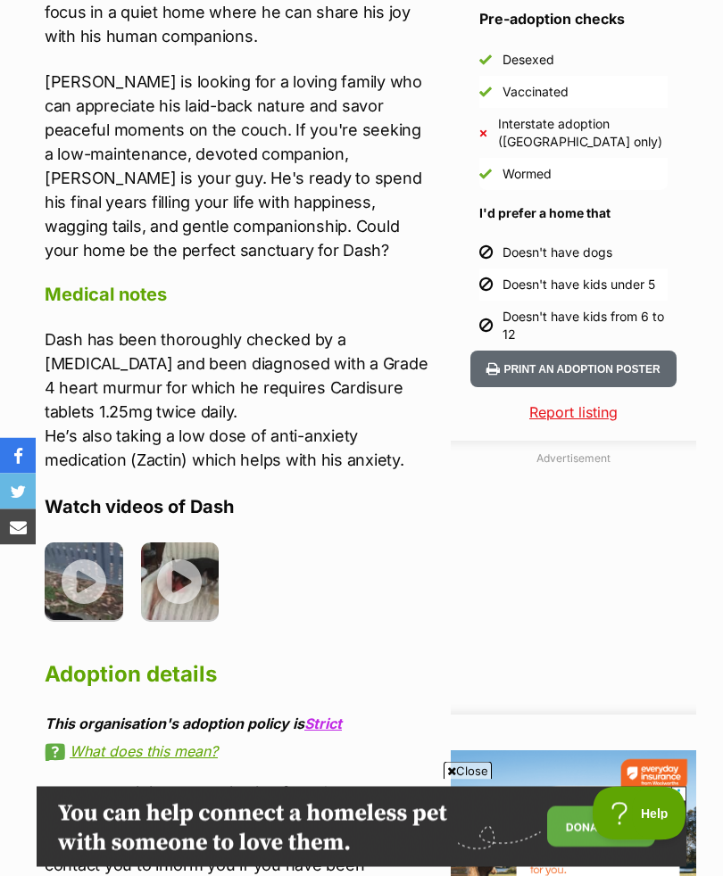
scroll to position [1555, 0]
